Goal: Check status

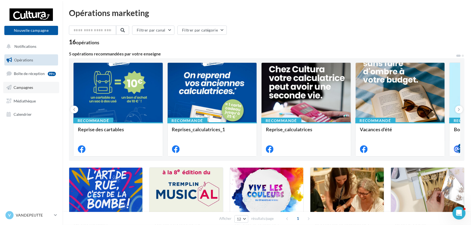
click at [21, 85] on span "Campagnes" at bounding box center [24, 87] width 20 height 5
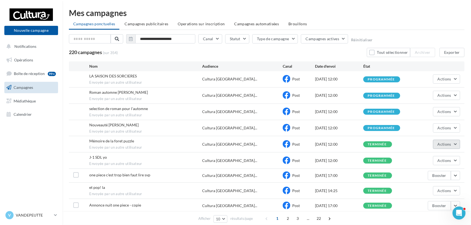
click at [446, 140] on button "Actions" at bounding box center [446, 143] width 27 height 9
click at [442, 158] on button "Voir les résultats" at bounding box center [433, 157] width 54 height 14
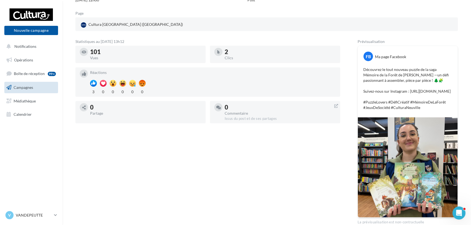
scroll to position [74, 0]
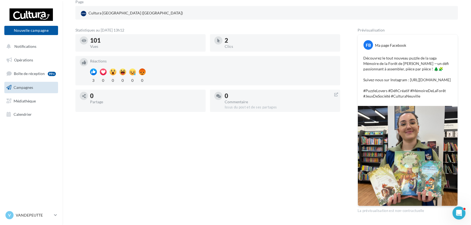
click at [412, 159] on img at bounding box center [408, 156] width 100 height 100
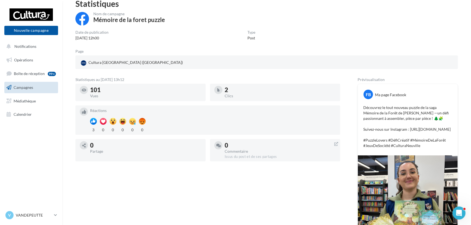
scroll to position [0, 0]
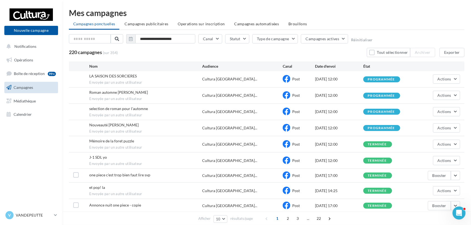
click at [154, 143] on div "Mémoire de la foret puzzle Envoyée par un autre utilisateur" at bounding box center [145, 144] width 113 height 12
click at [114, 141] on span "Mémoire de la foret puzzle" at bounding box center [111, 140] width 45 height 5
